Goal: Information Seeking & Learning: Find specific fact

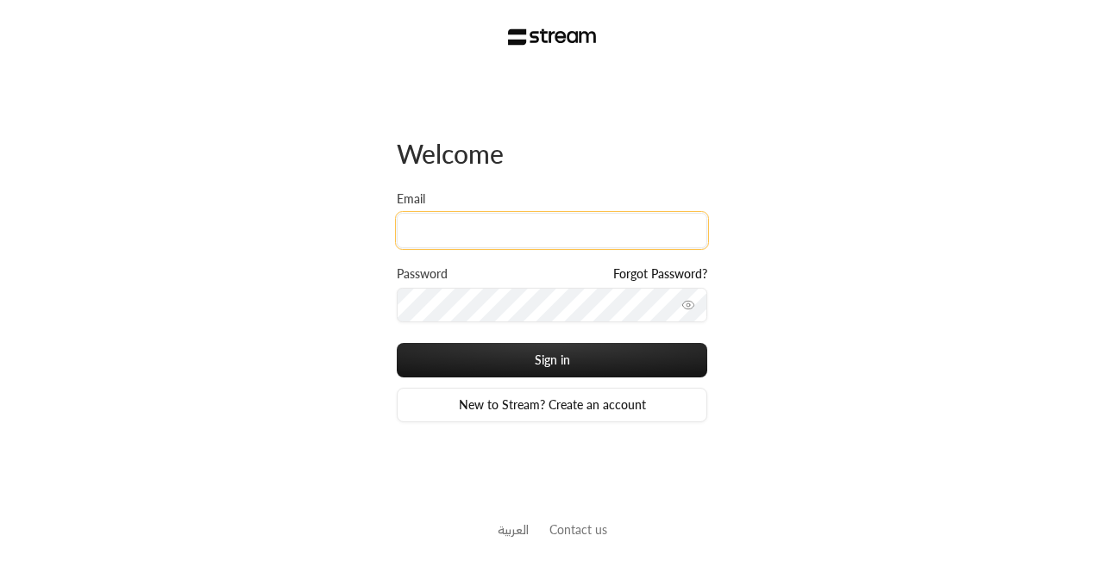
drag, startPoint x: 0, startPoint y: 0, endPoint x: 545, endPoint y: 222, distance: 588.3
click at [545, 222] on input "Email" at bounding box center [552, 230] width 310 height 35
paste input "technology+su93radm1n_alrowad@streampay.sa"
type input "technology+su93radm1n_alrowad@streampay.sa"
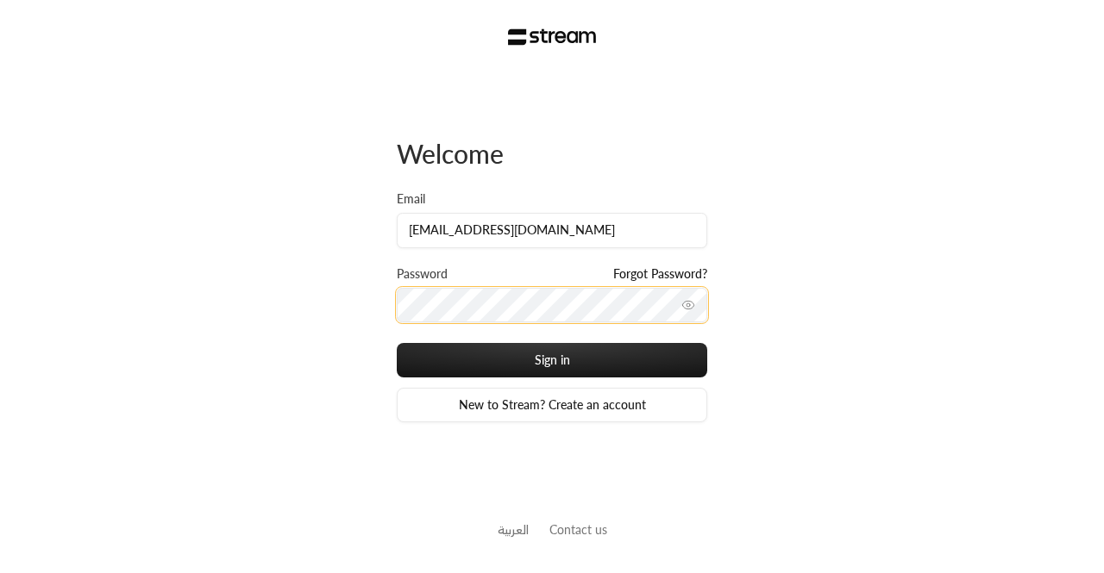
click at [397, 343] on button "Sign in" at bounding box center [552, 360] width 310 height 34
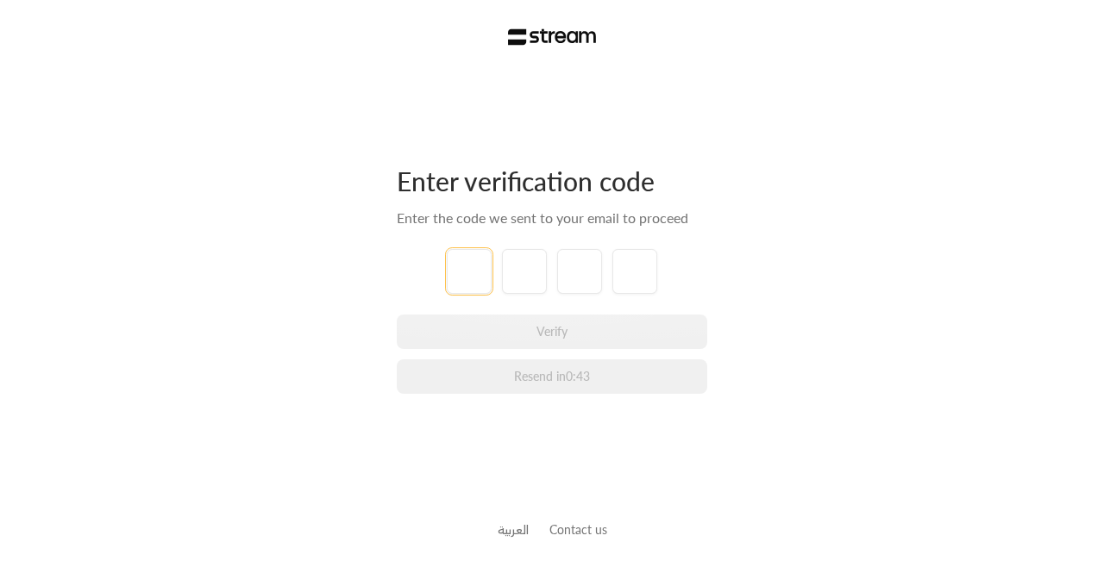
paste input "2"
type input "2"
type input "3"
type input "5"
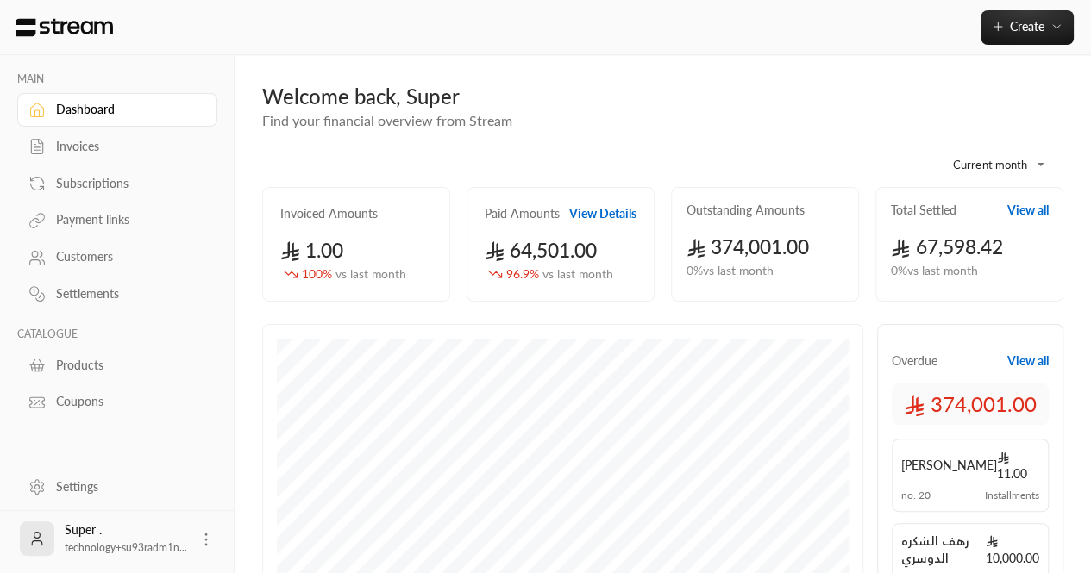
click at [98, 252] on div "Customers" at bounding box center [126, 256] width 140 height 17
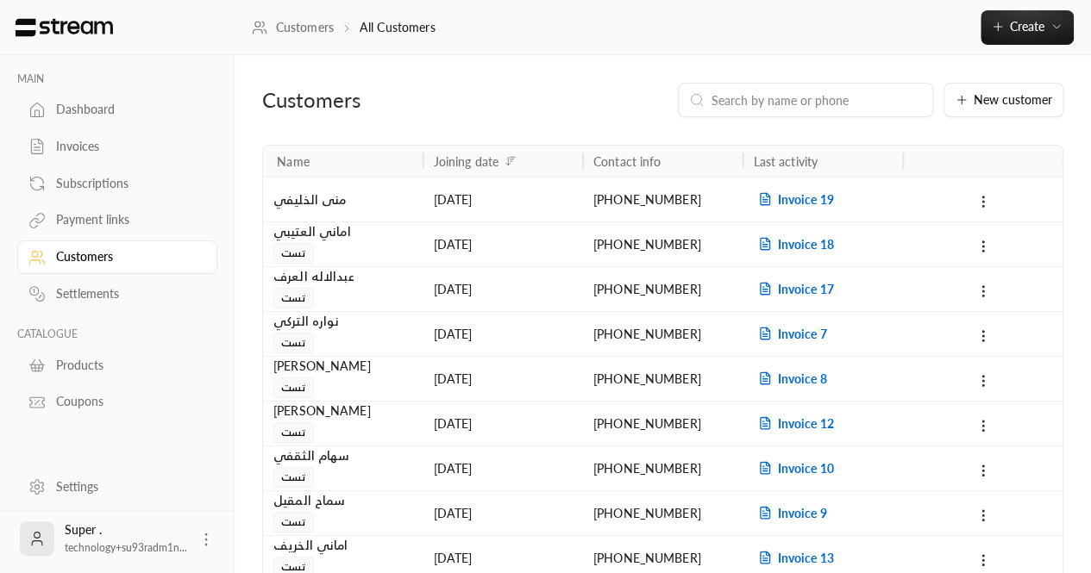
click at [0, 304] on div "MAIN Dashboard Invoices Subscriptions Payment links Customers Settlements CATAL…" at bounding box center [117, 237] width 235 height 364
click at [852, 108] on input at bounding box center [816, 100] width 210 height 19
paste input "+966599611706"
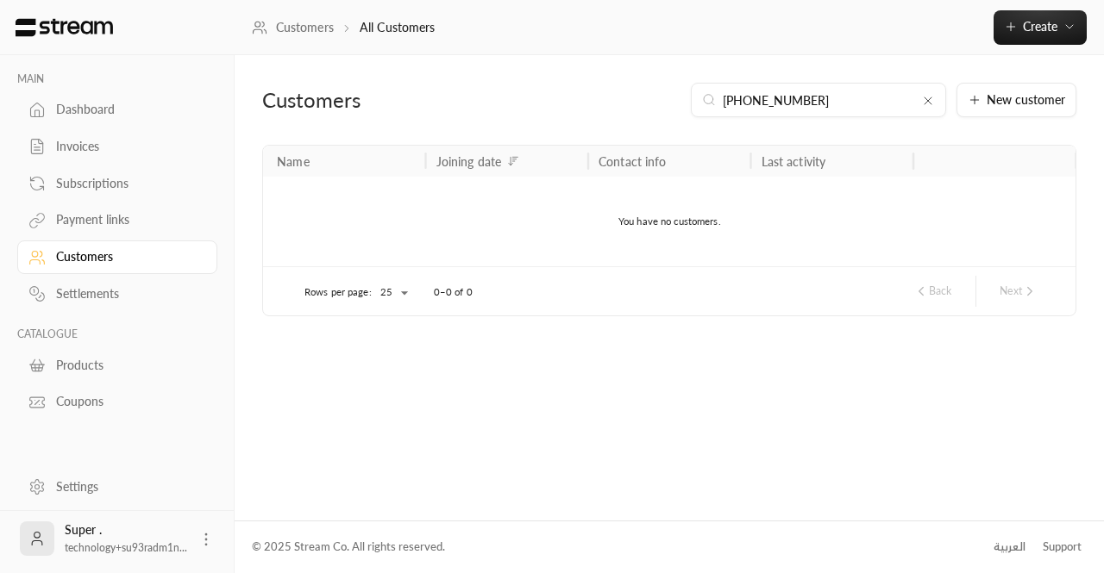
type input "+966599611706"
click at [498, 573] on div "© 2025 Stream Co. All rights reserved. العربية Support" at bounding box center [669, 548] width 835 height 52
click at [0, 301] on div "MAIN Dashboard Invoices Subscriptions Payment links Customers Settlements CATAL…" at bounding box center [117, 237] width 235 height 364
click at [930, 97] on icon at bounding box center [928, 101] width 14 height 14
click at [893, 108] on input at bounding box center [829, 100] width 210 height 19
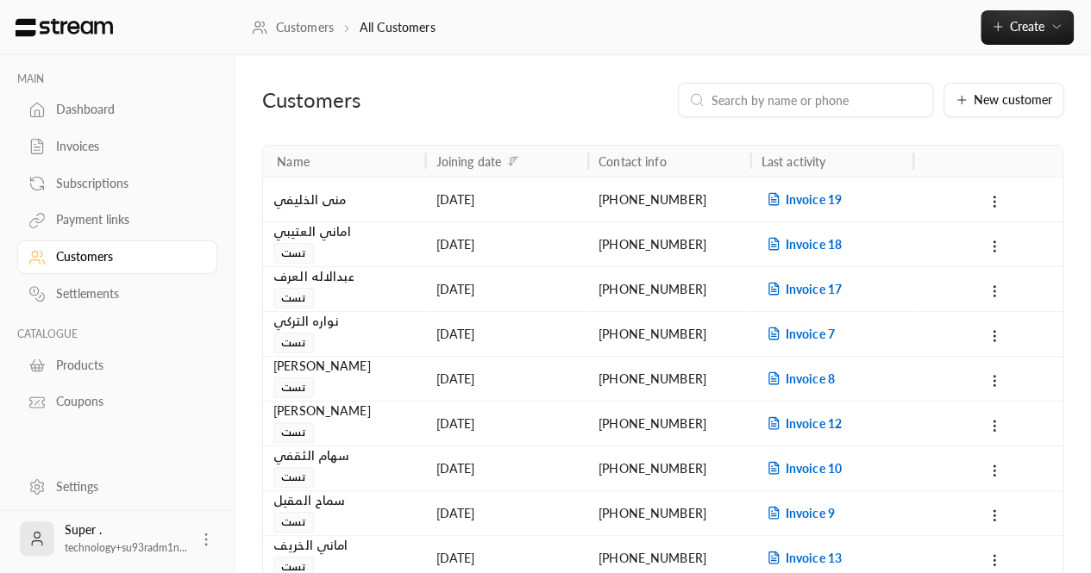
paste input "+966558672598"
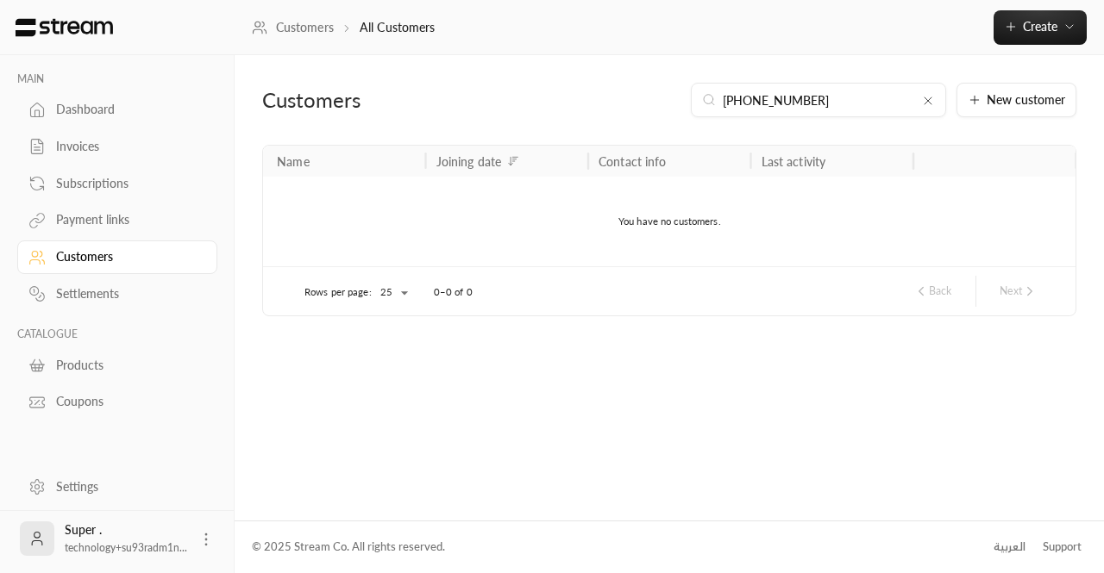
type input "+966558672598"
click at [930, 99] on icon at bounding box center [928, 101] width 14 height 14
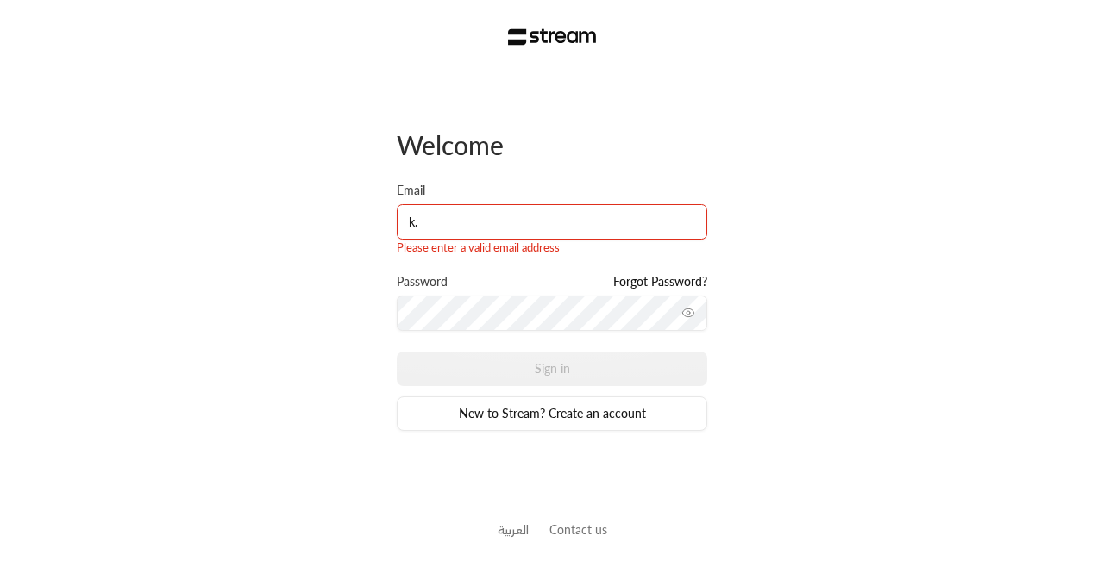
type input "[PERSON_NAME][EMAIL_ADDRESS][DOMAIN_NAME]"
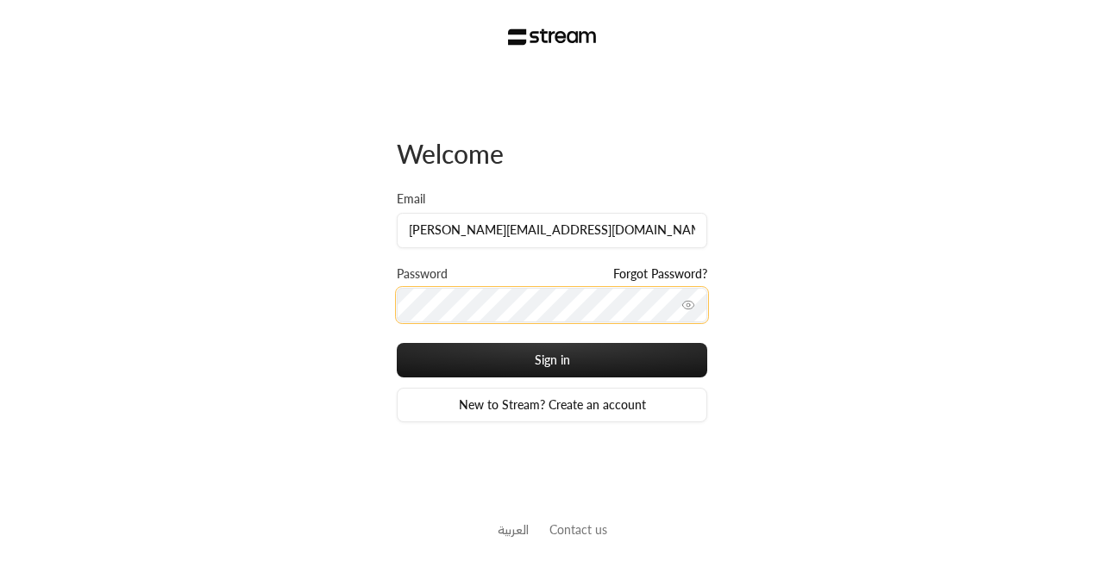
click at [397, 343] on button "Sign in" at bounding box center [552, 360] width 310 height 34
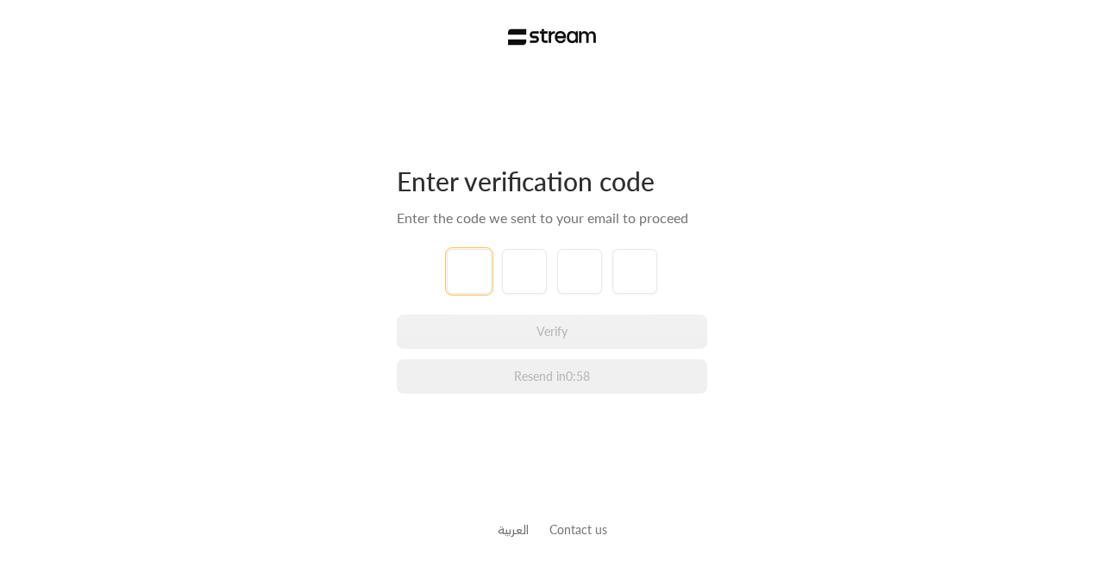
type input "1"
type input "2"
type input "3"
type input "4"
